Goal: Transaction & Acquisition: Book appointment/travel/reservation

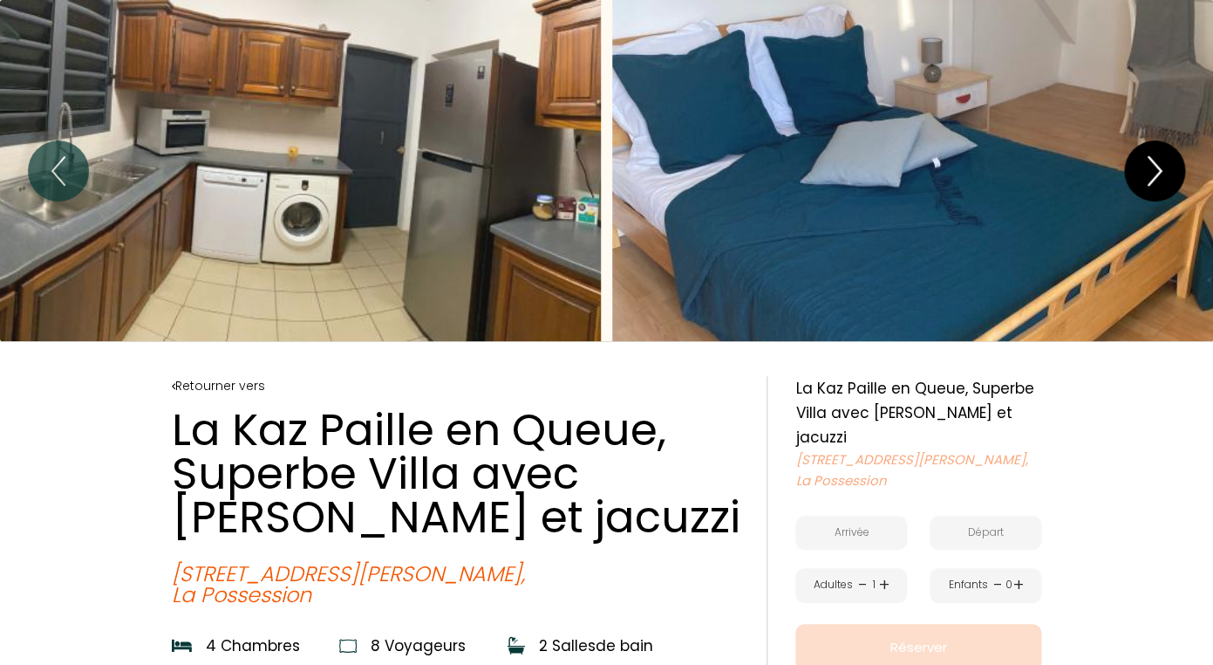
click at [1146, 165] on icon "Next" at bounding box center [1155, 171] width 37 height 52
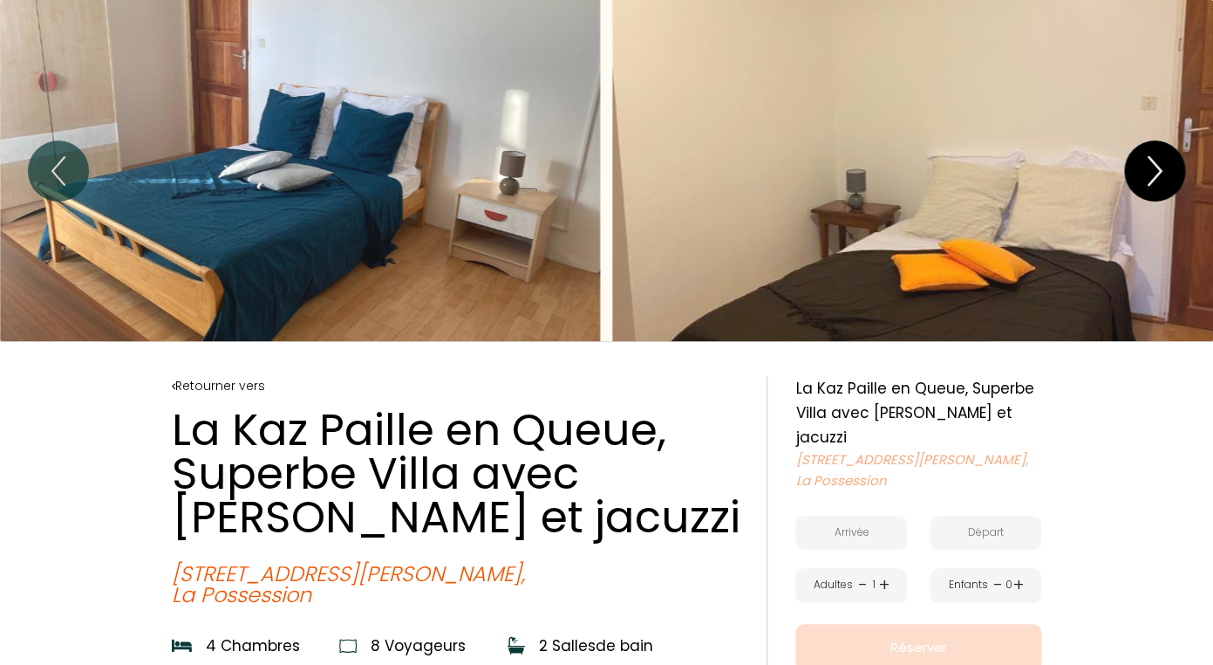
click at [1146, 165] on icon "Next" at bounding box center [1155, 171] width 37 height 52
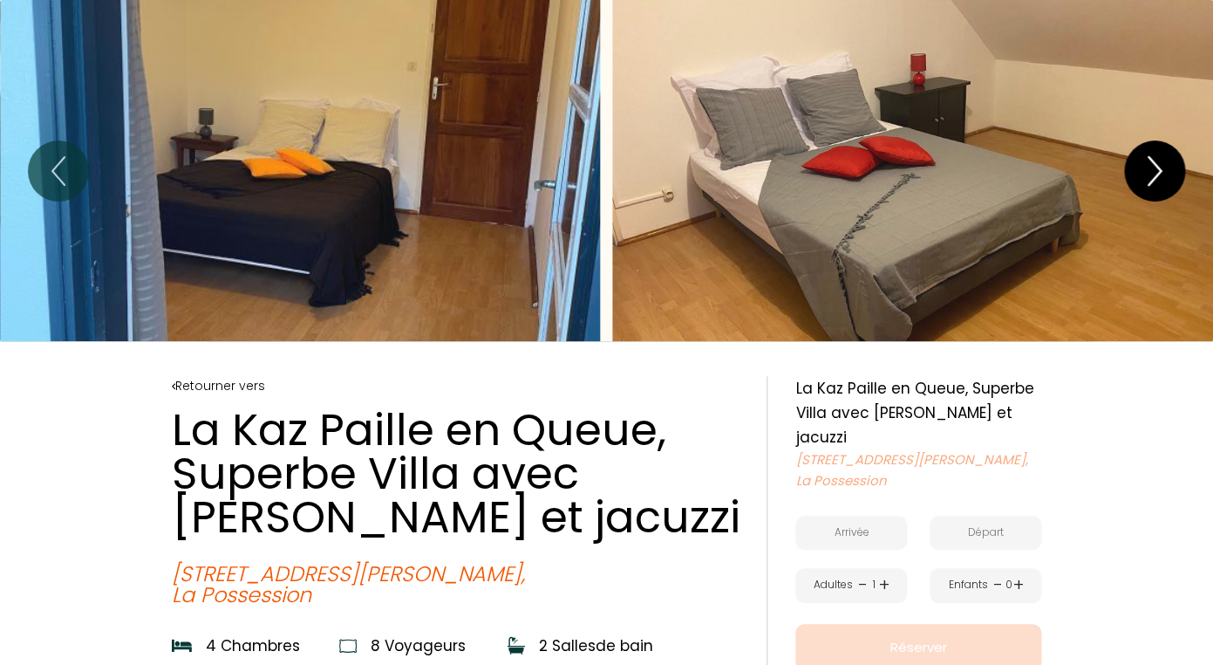
click at [1146, 166] on icon "Next" at bounding box center [1155, 171] width 37 height 52
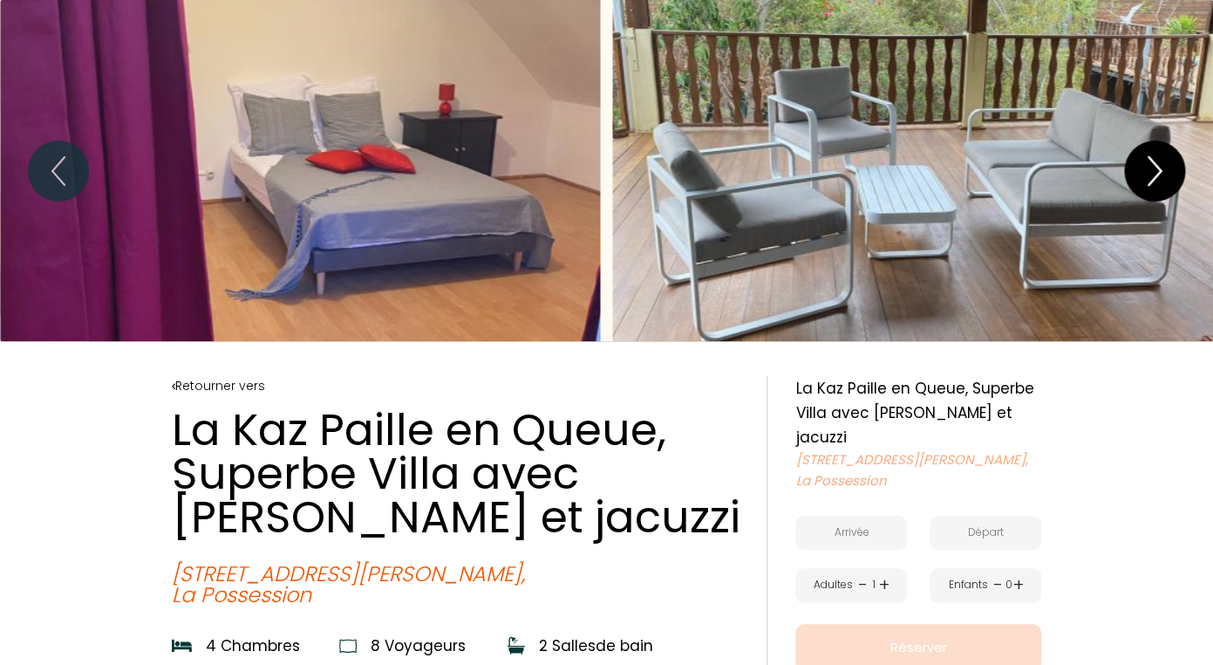
click at [1146, 166] on icon "Next" at bounding box center [1155, 171] width 37 height 52
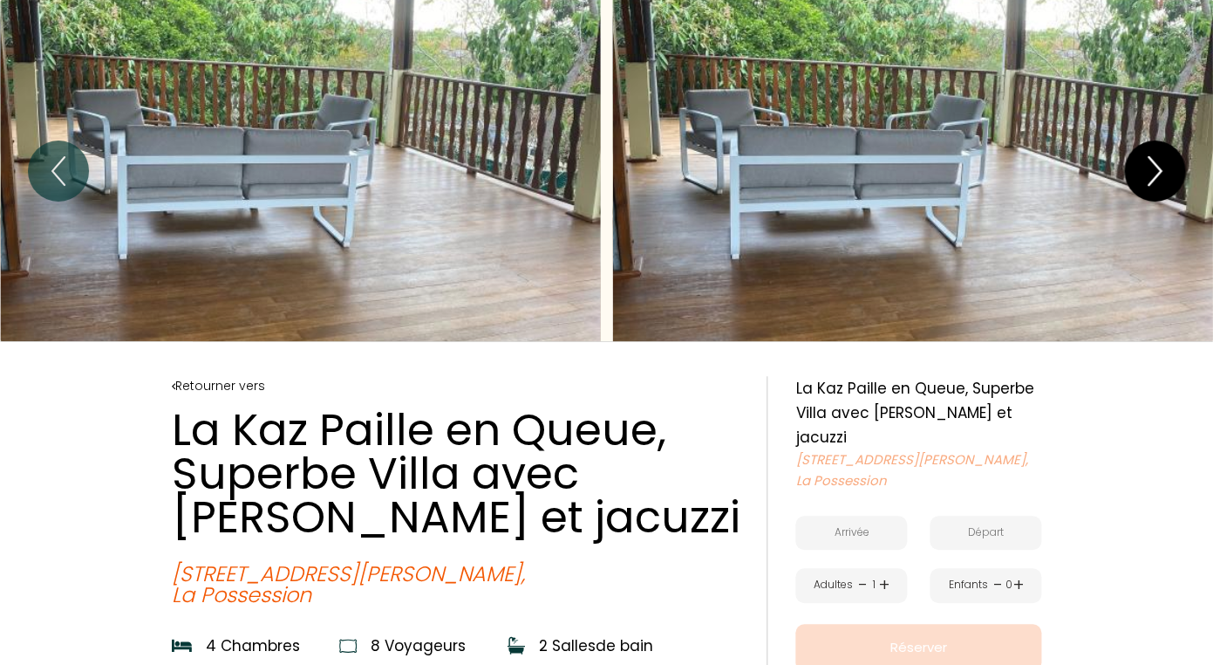
click at [1146, 166] on icon "Next" at bounding box center [1155, 171] width 37 height 52
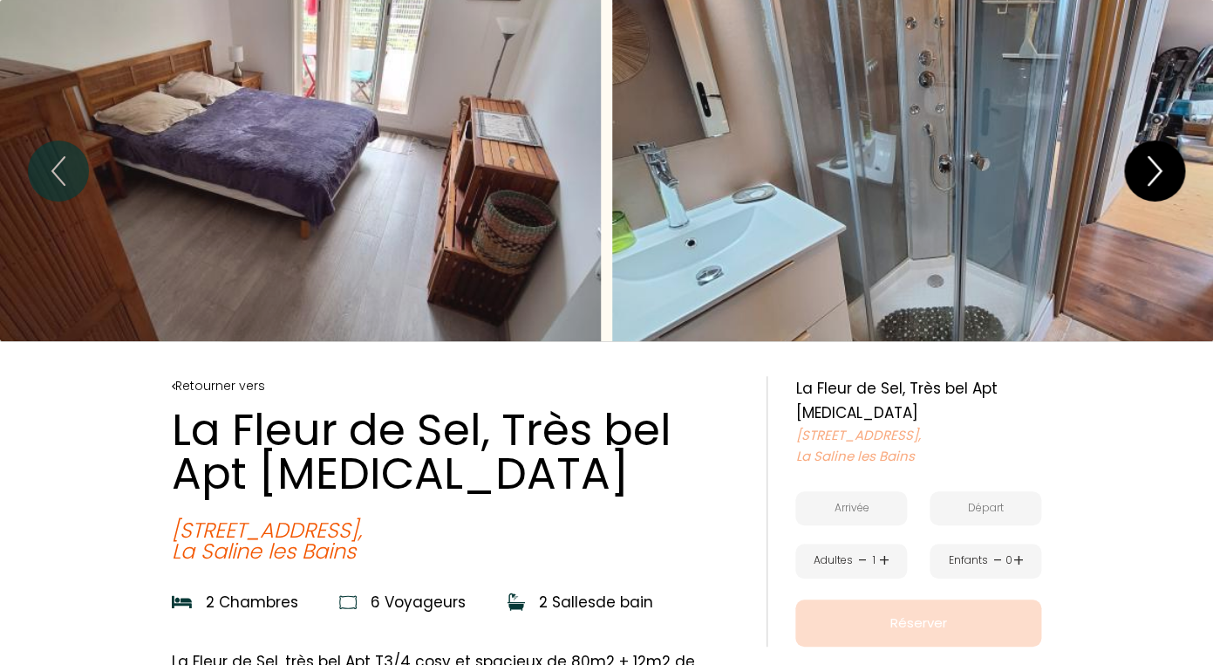
click at [1144, 166] on icon "Next" at bounding box center [1155, 171] width 37 height 52
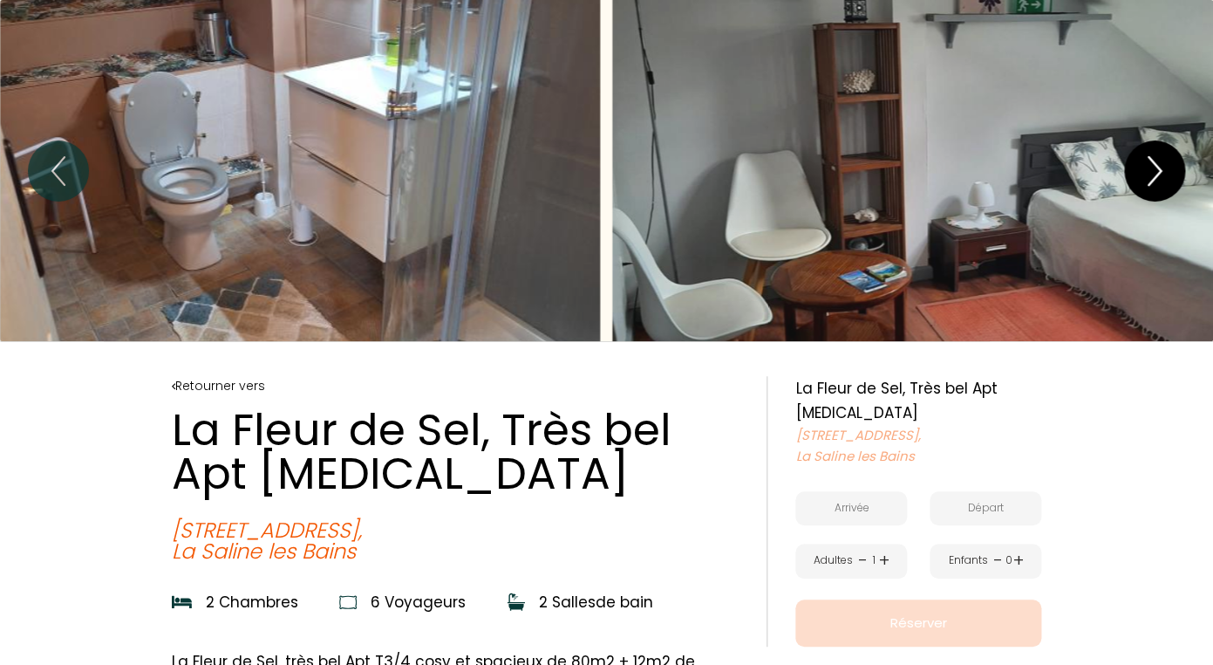
click at [1144, 166] on icon "Next" at bounding box center [1155, 171] width 37 height 52
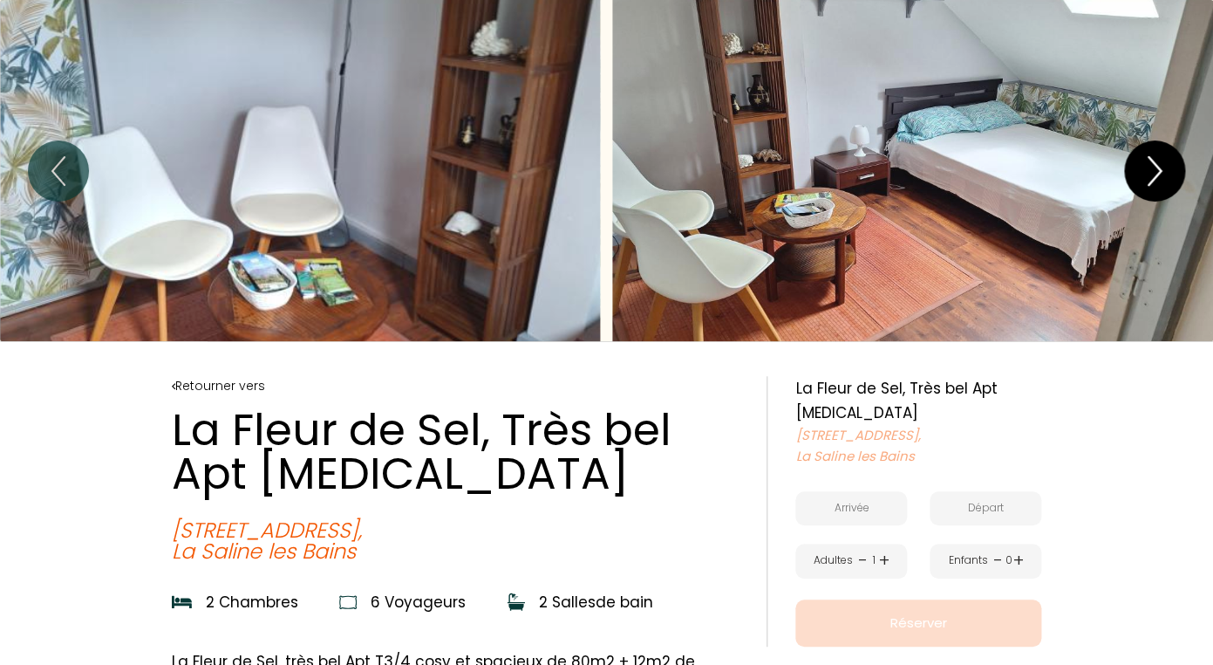
click at [1144, 166] on icon "Next" at bounding box center [1155, 171] width 37 height 52
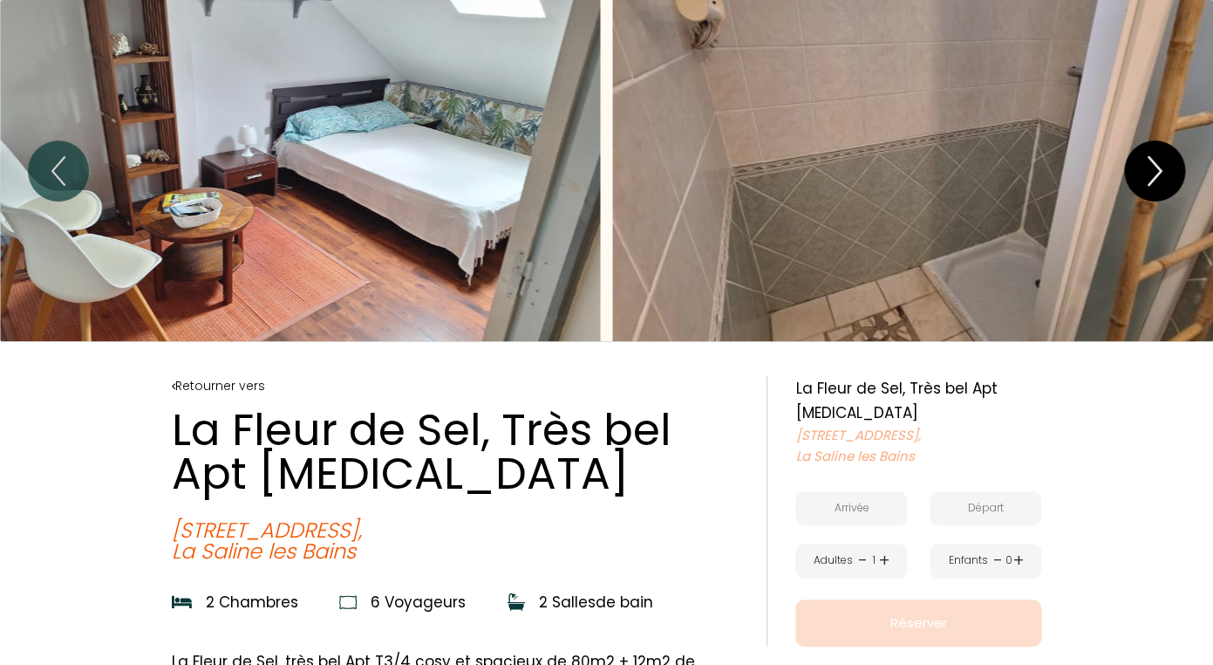
click at [1144, 166] on icon "Next" at bounding box center [1155, 171] width 37 height 52
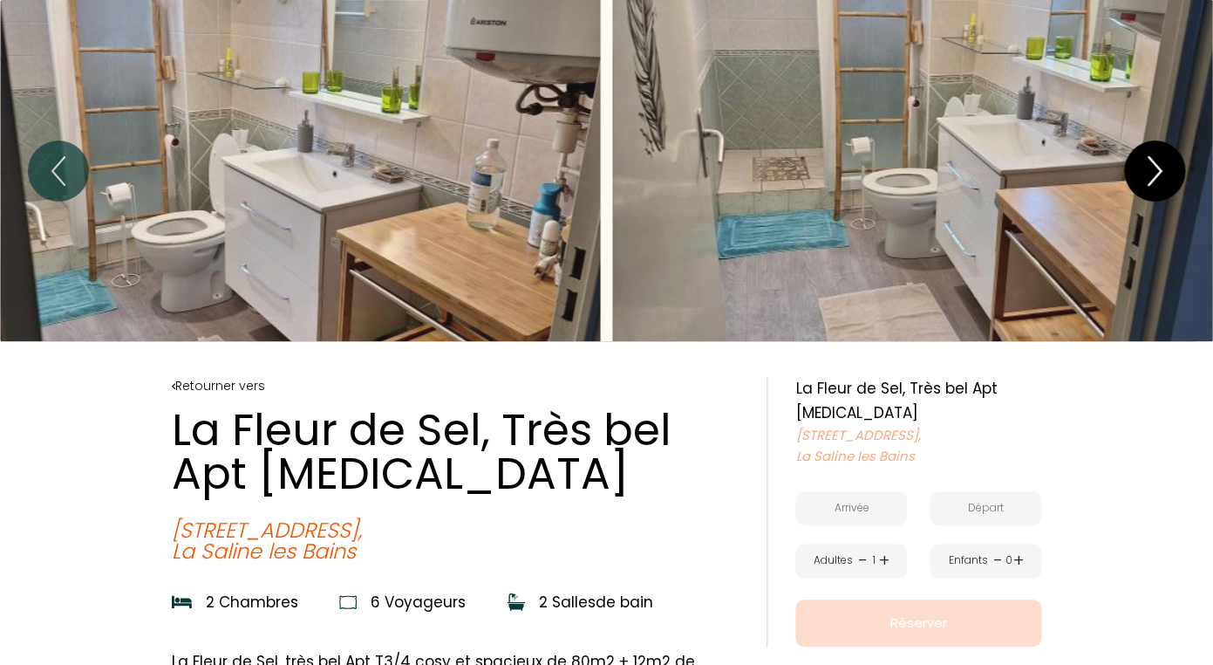
click at [1144, 166] on icon "Next" at bounding box center [1155, 171] width 37 height 52
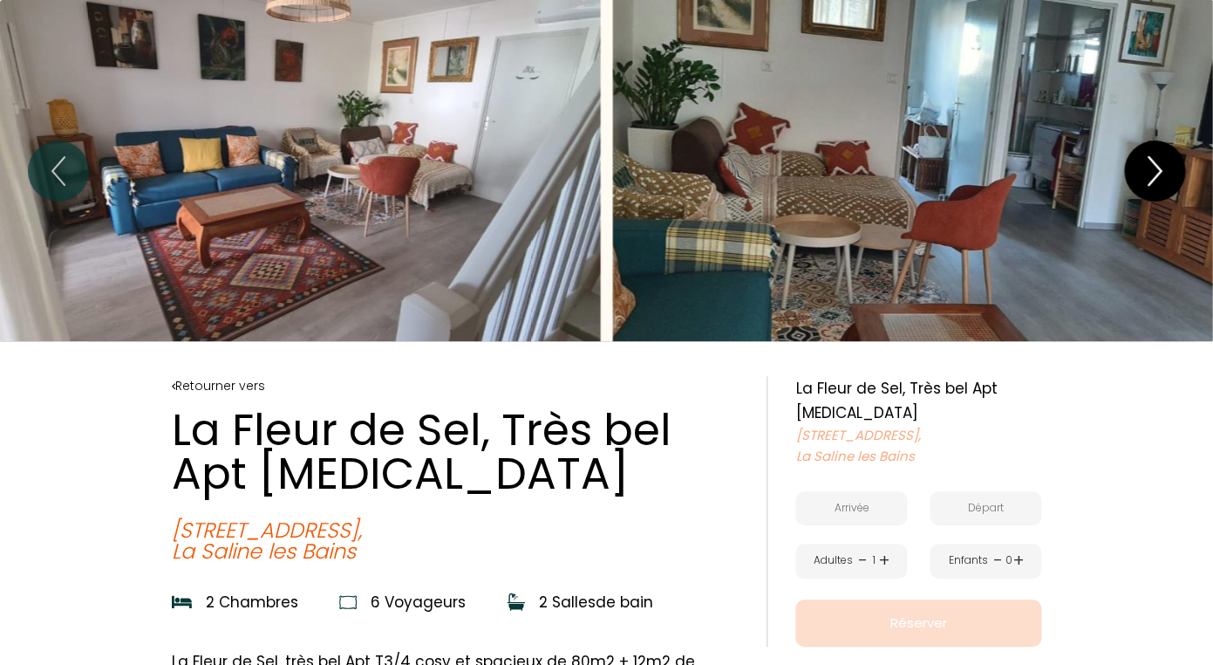
click at [1144, 167] on icon "Next" at bounding box center [1155, 171] width 37 height 52
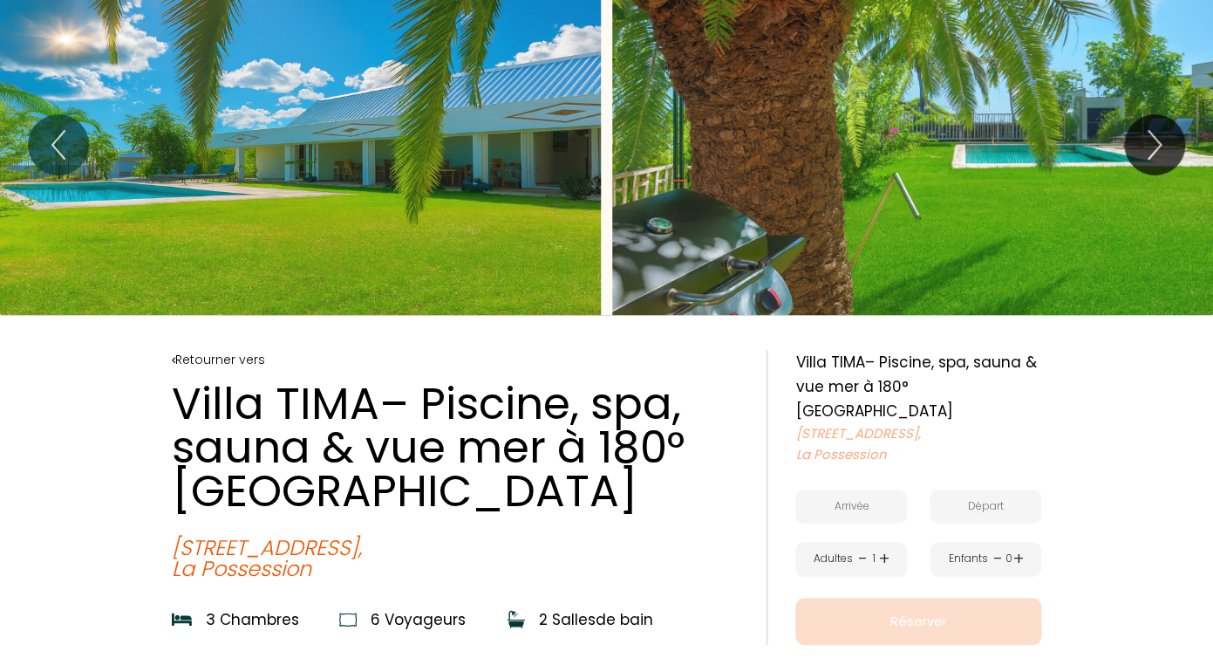
scroll to position [3, 0]
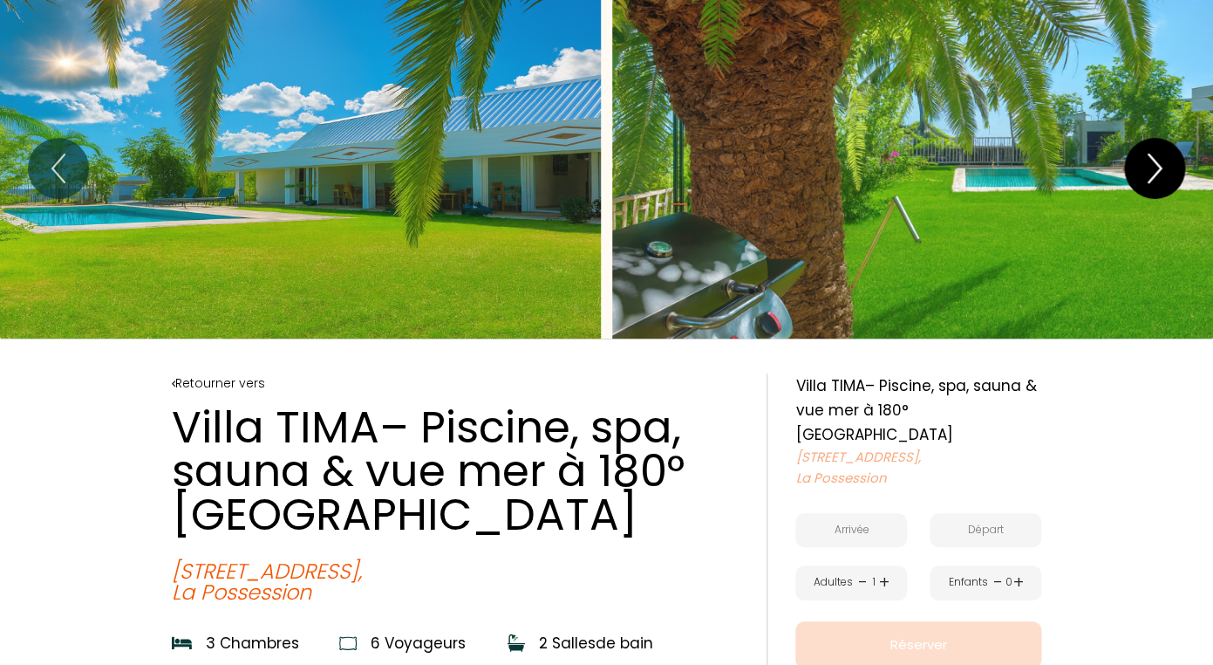
click at [1160, 175] on icon "Next" at bounding box center [1155, 168] width 37 height 52
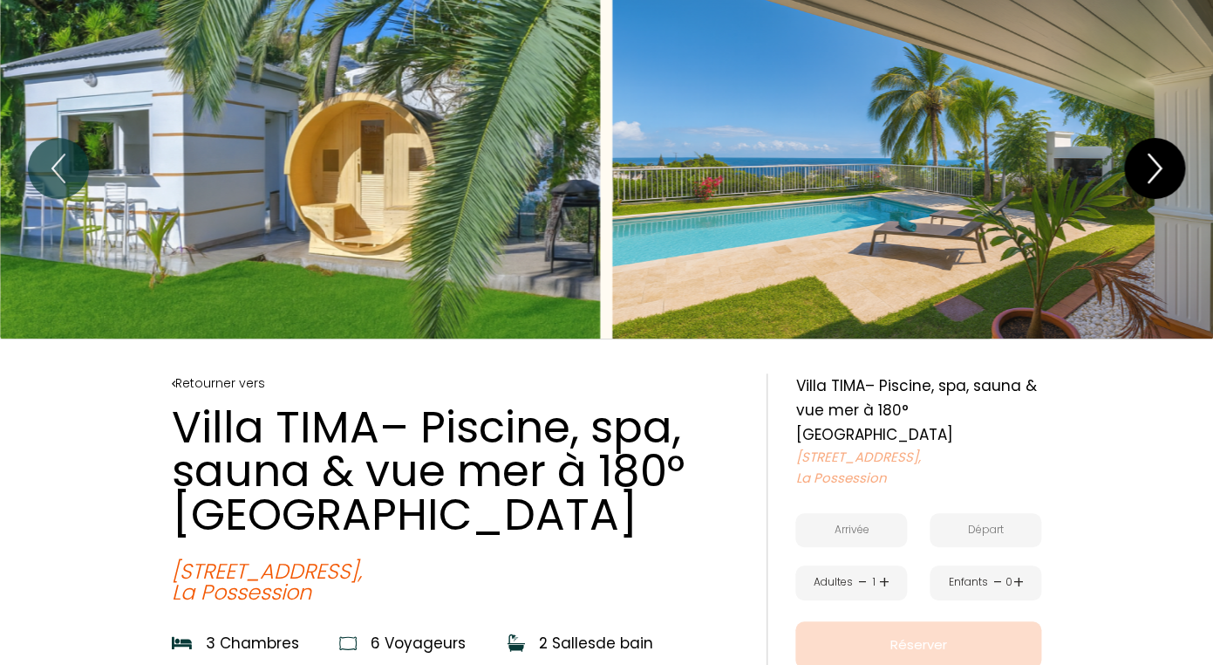
click at [1160, 175] on icon "Next" at bounding box center [1155, 168] width 37 height 52
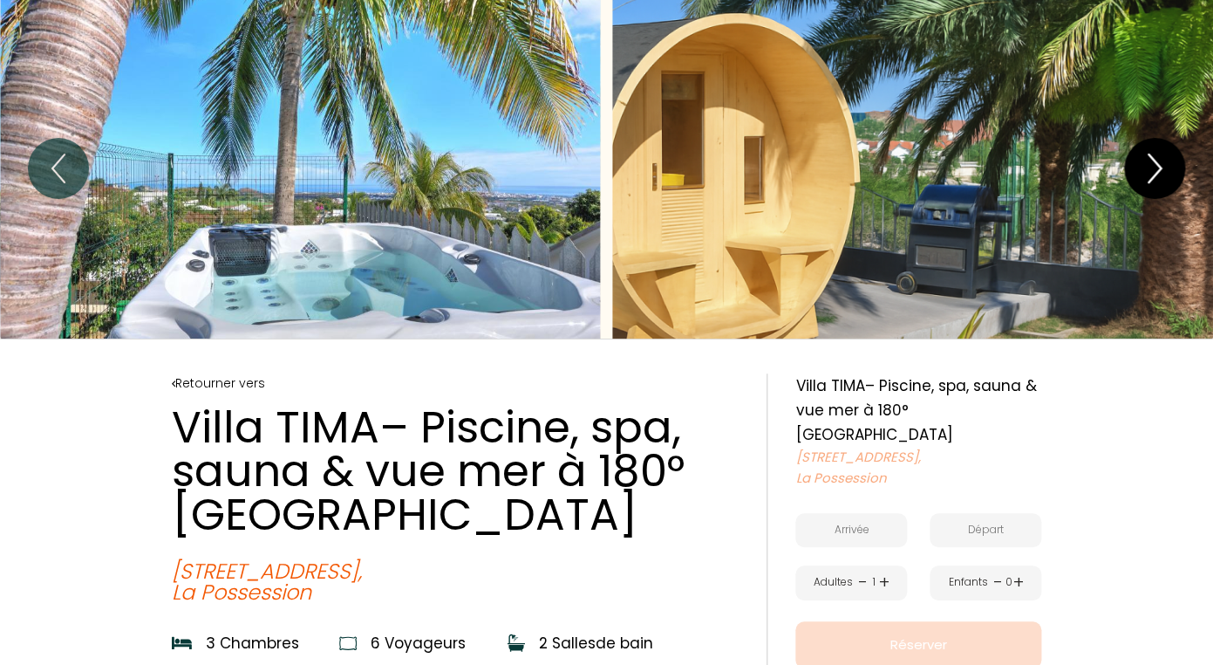
click at [1160, 175] on icon "Next" at bounding box center [1155, 168] width 37 height 52
